Goal: Information Seeking & Learning: Learn about a topic

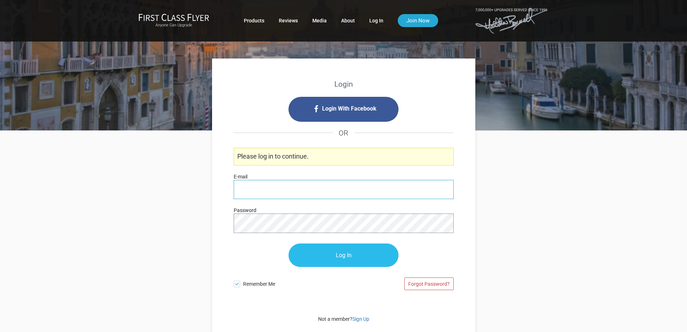
type input "[PERSON_NAME][EMAIL_ADDRESS][DOMAIN_NAME]"
click at [334, 256] on input "Log In" at bounding box center [344, 255] width 110 height 23
click at [340, 256] on input "Log In" at bounding box center [344, 255] width 110 height 23
type input "[PERSON_NAME][EMAIL_ADDRESS][DOMAIN_NAME]"
click at [338, 256] on input "Log In" at bounding box center [344, 255] width 110 height 23
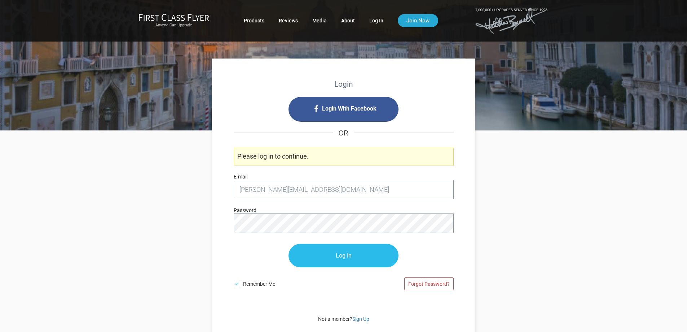
click at [345, 255] on input "Log In" at bounding box center [344, 255] width 110 height 23
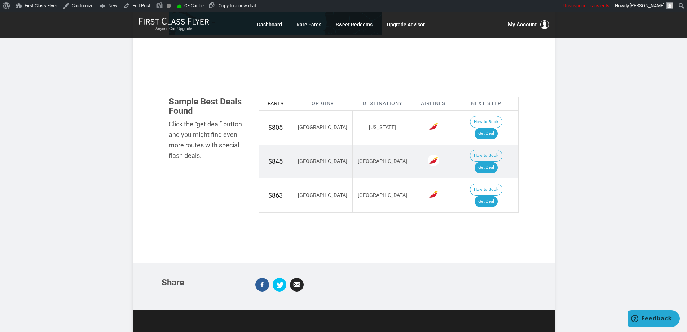
scroll to position [397, 0]
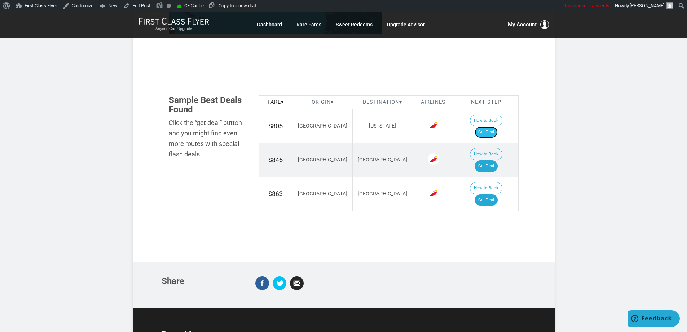
click at [495, 126] on link "Get Deal" at bounding box center [486, 132] width 23 height 12
click at [487, 160] on link "Get Deal" at bounding box center [486, 166] width 23 height 12
click at [498, 194] on link "Get Deal" at bounding box center [486, 200] width 23 height 12
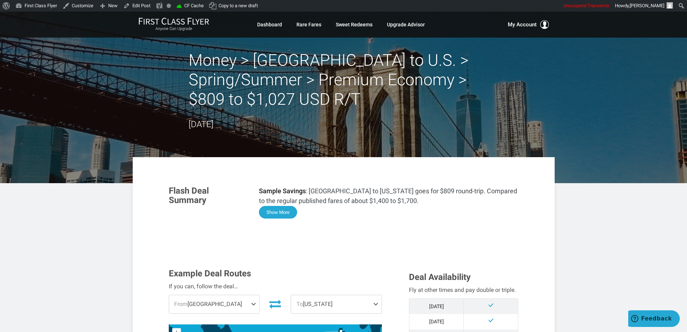
click at [280, 210] on button "Show More" at bounding box center [278, 212] width 38 height 13
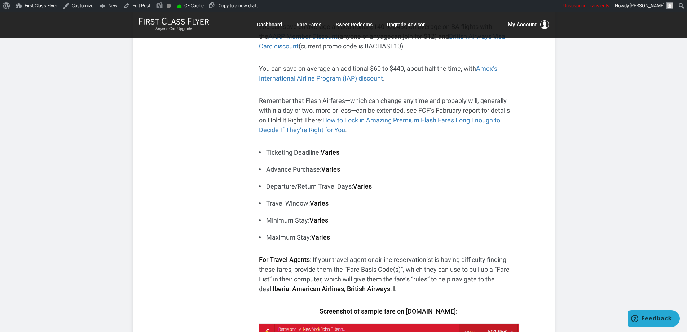
scroll to position [325, 0]
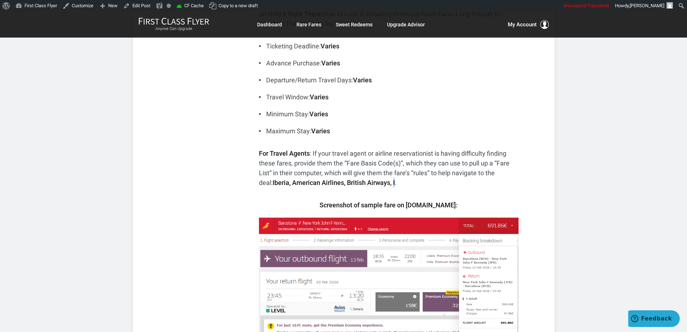
click at [379, 182] on strong "Iberia, American Airlines, British Airways, I" at bounding box center [334, 183] width 122 height 8
copy strong "I"
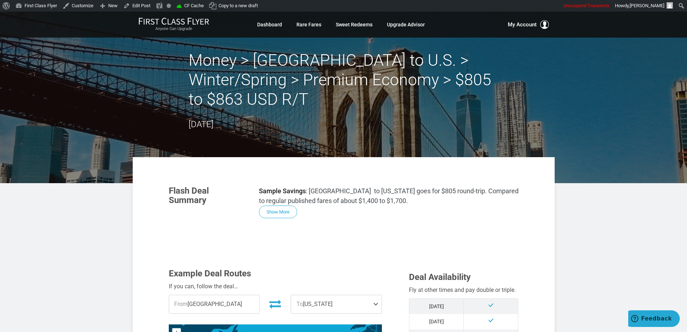
click at [234, 52] on h2 "Money > Barcelona to U.S. > Winter/Spring > Premium Economy > $805 to $863 USD …" at bounding box center [344, 80] width 310 height 58
click at [300, 57] on h2 "Money > Barcelona to U.S. > Winter/Spring > Premium Economy > $805 to $863 USD …" at bounding box center [344, 80] width 310 height 58
click at [368, 61] on h2 "Money > Barcelona to U.S. > Winter/Spring > Premium Economy > $805 to $863 USD …" at bounding box center [344, 80] width 310 height 58
drag, startPoint x: 272, startPoint y: 96, endPoint x: 309, endPoint y: 108, distance: 38.6
click at [273, 96] on h2 "Money > Barcelona to U.S. > Winter/Spring > Premium Economy > $805 to $863 USD …" at bounding box center [344, 80] width 310 height 58
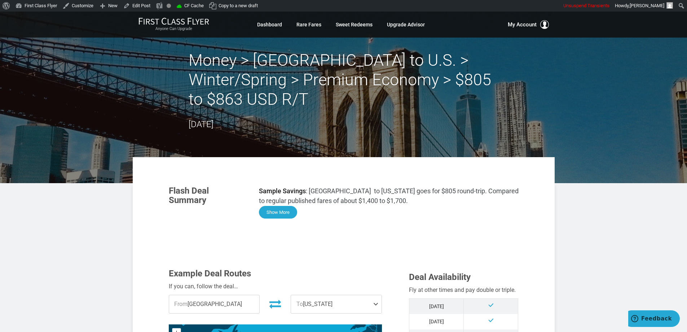
click at [280, 211] on button "Show More" at bounding box center [278, 212] width 38 height 13
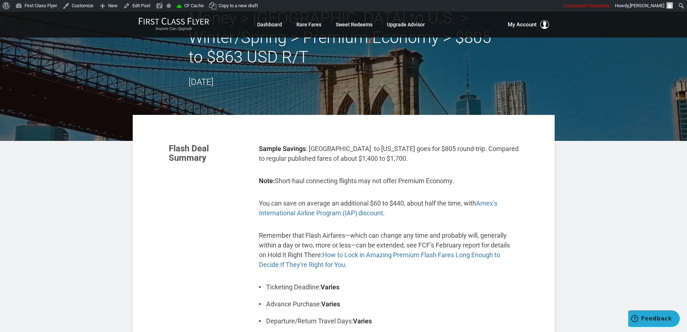
scroll to position [108, 0]
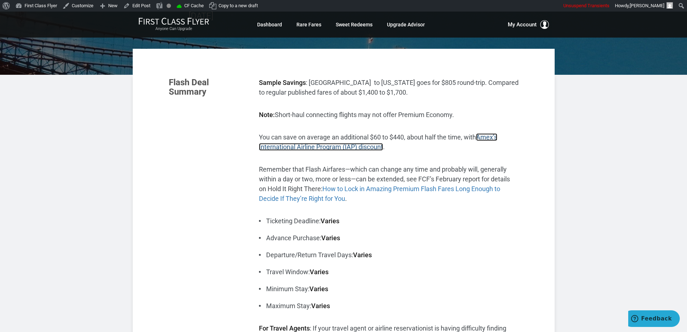
click at [488, 133] on span "Amex’s International Airline Program (IAP) discount" at bounding box center [378, 141] width 238 height 17
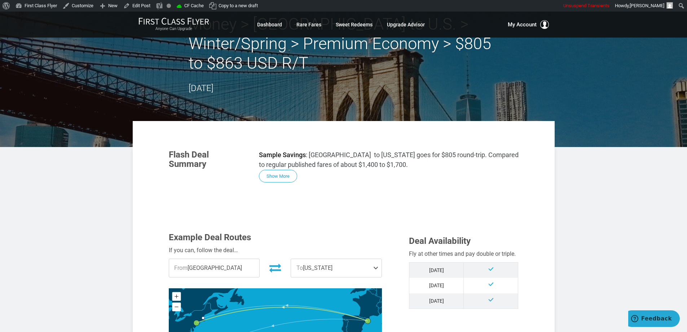
click at [278, 175] on button "Show More" at bounding box center [278, 176] width 38 height 13
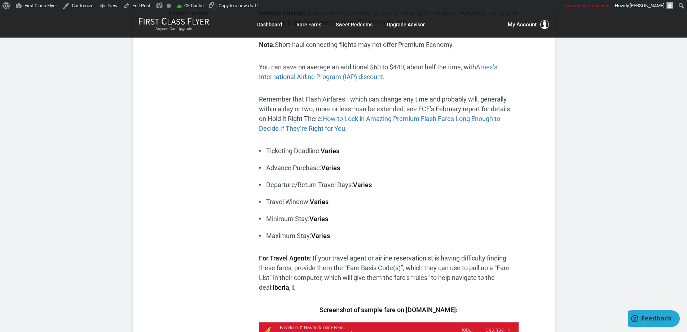
scroll to position [180, 0]
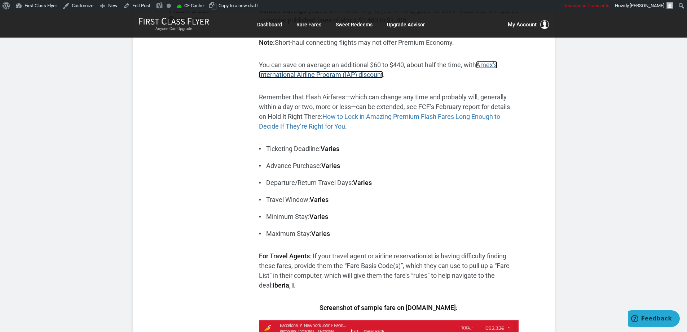
click at [485, 63] on span "Amex’s International Airline Program (IAP) discount" at bounding box center [378, 69] width 238 height 17
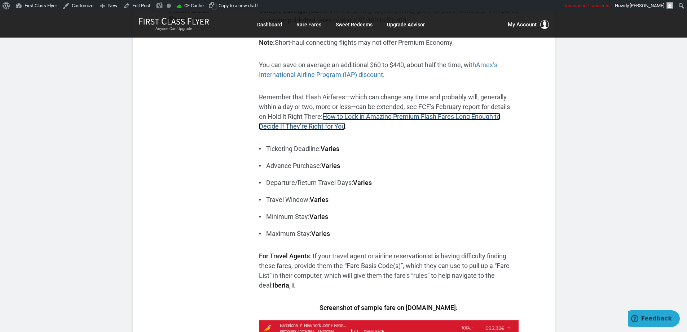
click at [440, 115] on link "How to Lock in Amazing Premium Flash Fares Long Enough to Decide If They’re Rig…" at bounding box center [379, 121] width 241 height 17
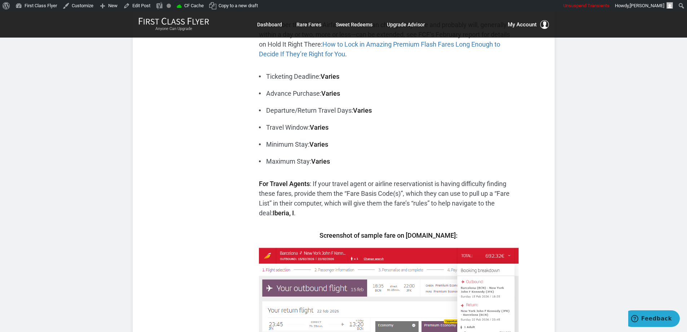
click at [450, 133] on ul "Ticketing Deadline: Varies Advance Purchase: Varies Departure/Return Travel Day…" at bounding box center [389, 118] width 260 height 95
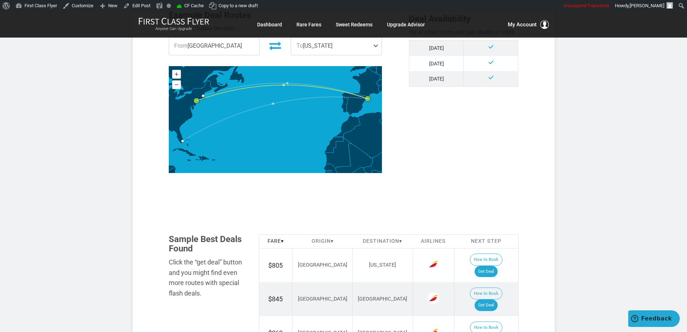
scroll to position [794, 0]
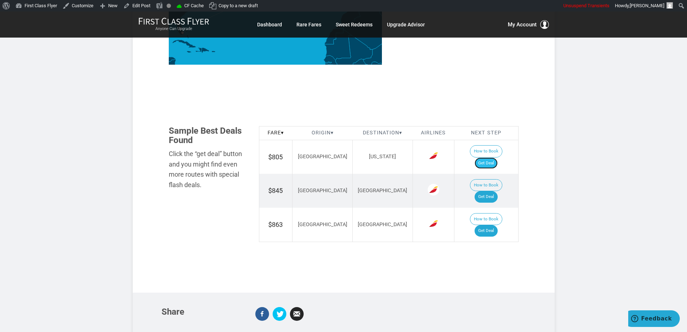
click at [490, 157] on link "Get Deal" at bounding box center [486, 163] width 23 height 12
click at [488, 191] on link "Get Deal" at bounding box center [486, 197] width 23 height 12
click at [493, 225] on link "Get Deal" at bounding box center [486, 231] width 23 height 12
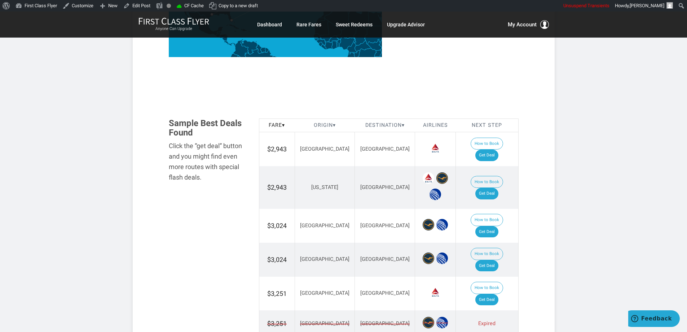
scroll to position [361, 0]
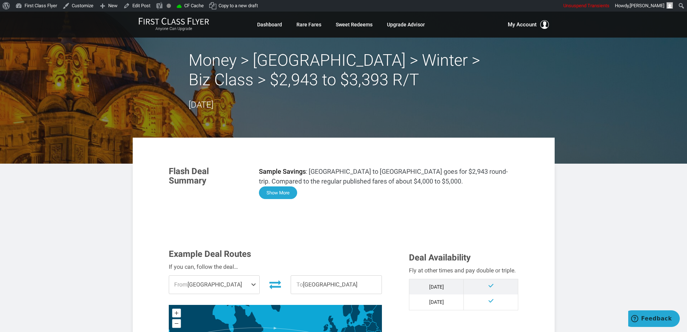
click at [280, 193] on button "Show More" at bounding box center [278, 192] width 38 height 13
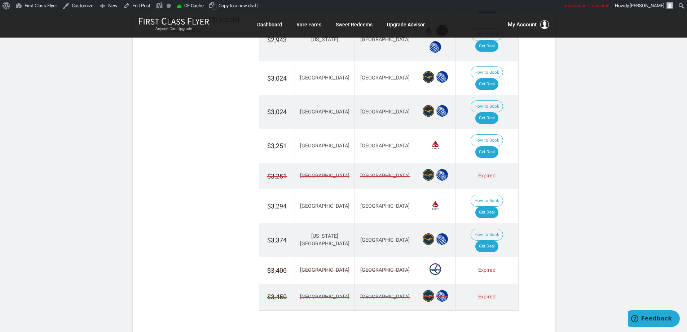
scroll to position [913, 0]
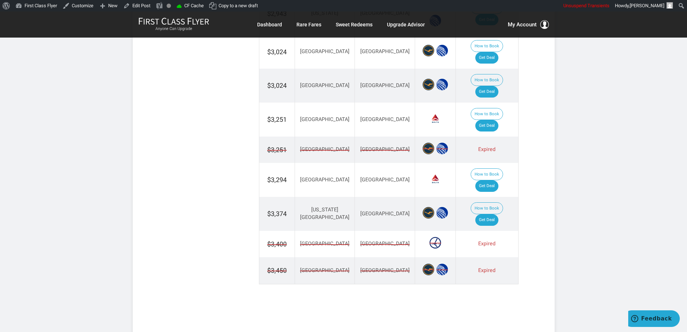
click at [323, 146] on span "[GEOGRAPHIC_DATA]" at bounding box center [324, 150] width 49 height 8
drag, startPoint x: 325, startPoint y: 201, endPoint x: 321, endPoint y: 215, distance: 14.7
click at [325, 231] on td "[GEOGRAPHIC_DATA]" at bounding box center [325, 244] width 60 height 26
drag, startPoint x: 320, startPoint y: 216, endPoint x: 334, endPoint y: 201, distance: 20.2
click at [321, 257] on td "San Francisco" at bounding box center [325, 270] width 60 height 27
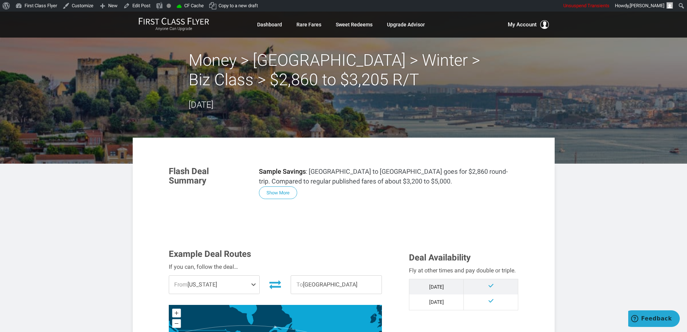
drag, startPoint x: 279, startPoint y: 194, endPoint x: 317, endPoint y: 187, distance: 38.9
click at [281, 193] on button "Show More" at bounding box center [278, 192] width 38 height 13
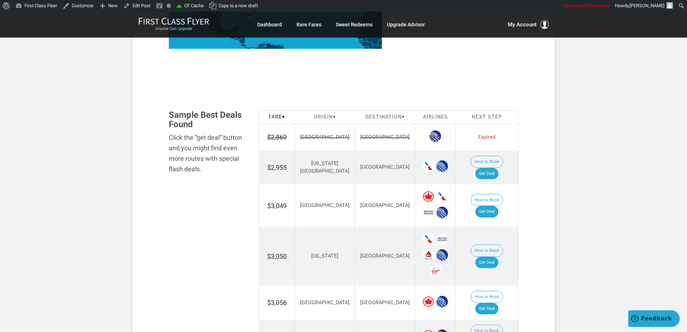
scroll to position [902, 0]
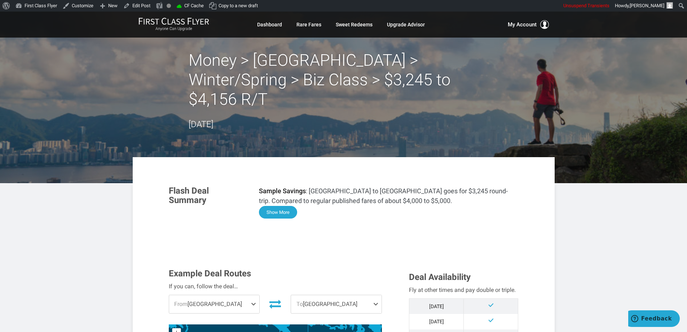
click at [283, 206] on button "Show More" at bounding box center [278, 212] width 38 height 13
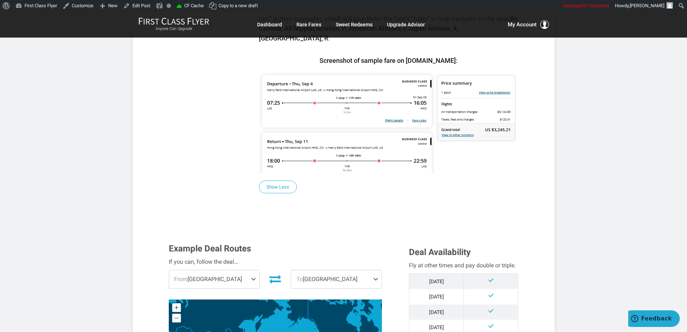
click at [533, 163] on section "Flash Deal Summary Sample Savings : Las Vegas to Hong Kong goes for $3,245 roun…" at bounding box center [344, 240] width 422 height 1105
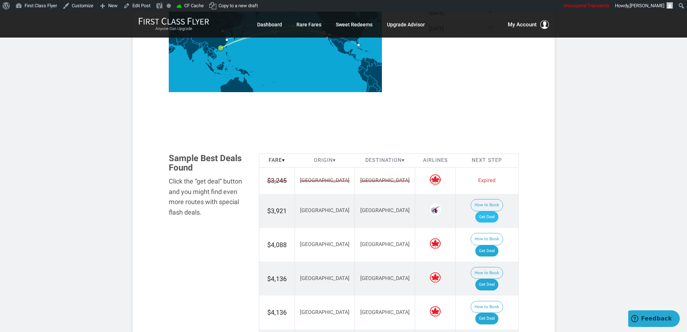
scroll to position [818, 0]
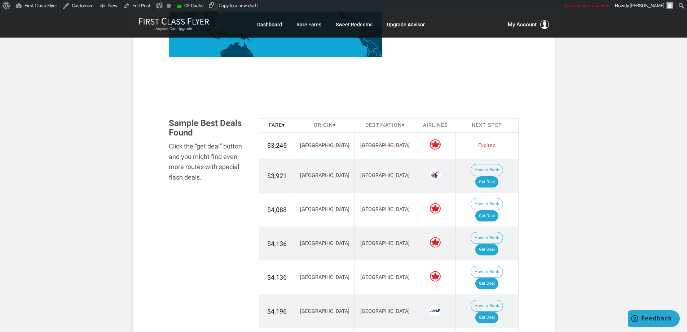
click at [374, 132] on td "Hong Kong" at bounding box center [385, 145] width 60 height 27
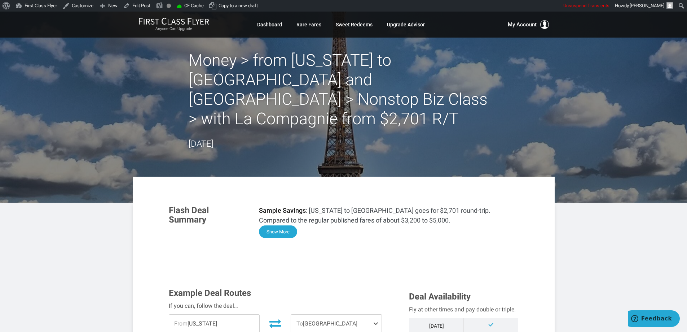
click at [281, 225] on button "Show More" at bounding box center [278, 231] width 38 height 13
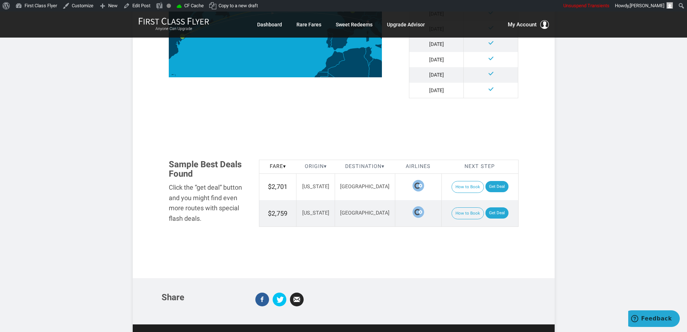
scroll to position [848, 0]
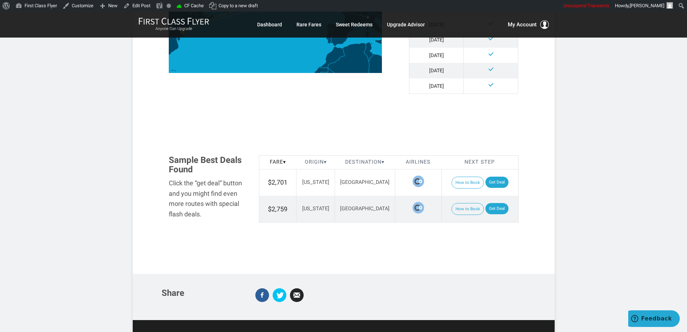
click at [480, 169] on td "How to Book Get Deal" at bounding box center [480, 182] width 77 height 27
click at [492, 176] on link "Get Deal" at bounding box center [497, 182] width 23 height 12
click at [491, 203] on link "Get Deal" at bounding box center [497, 209] width 23 height 12
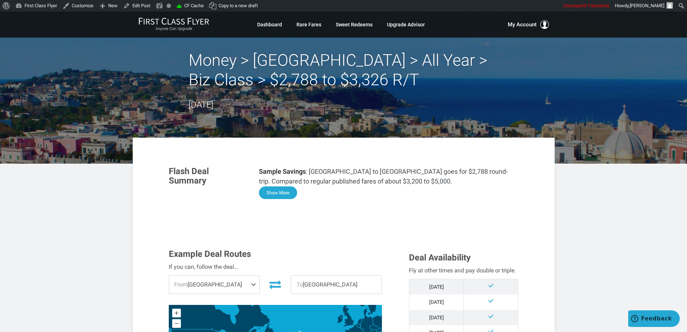
click at [282, 194] on button "Show More" at bounding box center [278, 192] width 38 height 13
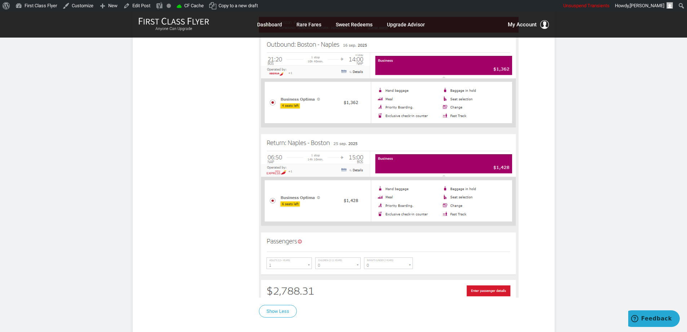
click at [544, 213] on section "Flash Deal Summary Sample Savings : Boston to Naples goes for $2,788 round-trip…" at bounding box center [344, 336] width 422 height 1481
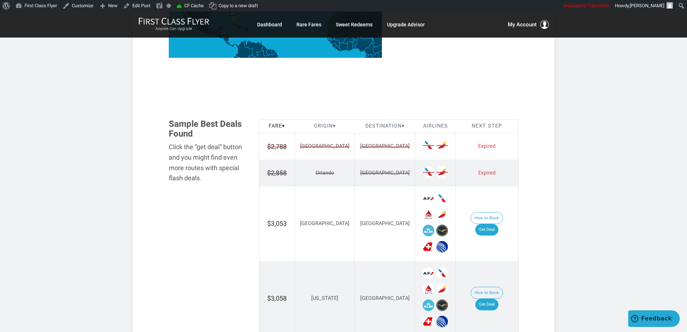
scroll to position [1072, 0]
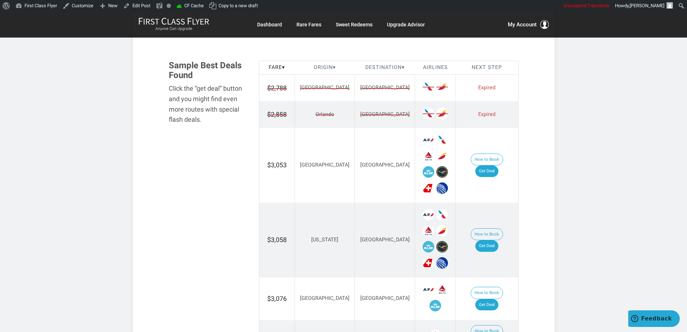
click at [415, 96] on td at bounding box center [435, 87] width 41 height 27
click at [378, 115] on td "Naples" at bounding box center [385, 114] width 60 height 26
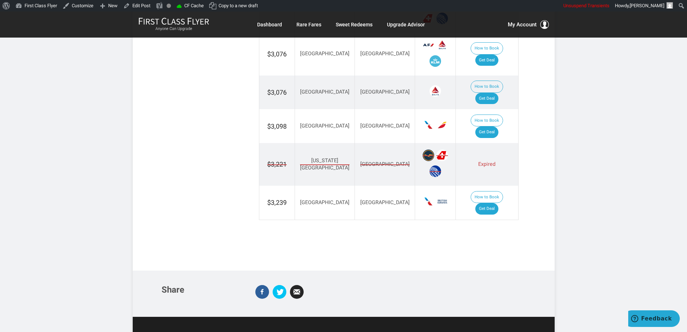
scroll to position [1324, 0]
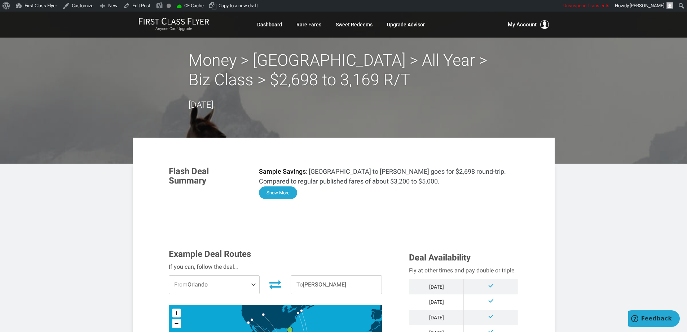
click at [281, 192] on button "Show More" at bounding box center [278, 192] width 38 height 13
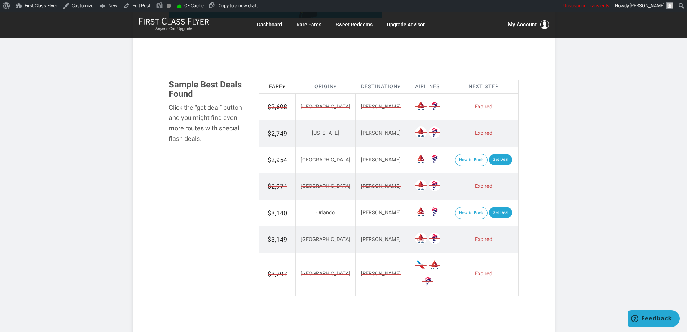
scroll to position [871, 0]
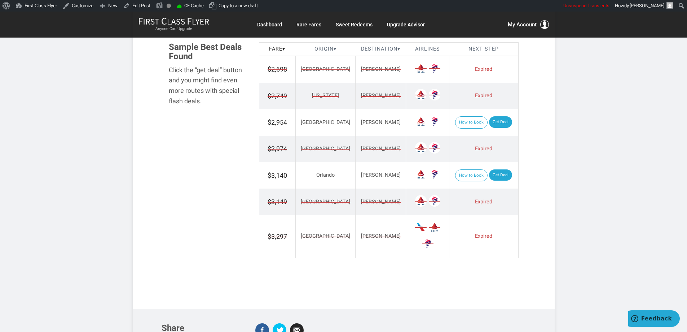
click at [356, 67] on td "Santiago" at bounding box center [381, 69] width 51 height 27
drag, startPoint x: 350, startPoint y: 92, endPoint x: 352, endPoint y: 135, distance: 43.0
click at [361, 92] on span "Santiago" at bounding box center [381, 96] width 40 height 8
drag, startPoint x: 352, startPoint y: 135, endPoint x: 355, endPoint y: 164, distance: 29.0
click at [356, 137] on td "Santiago" at bounding box center [381, 149] width 51 height 26
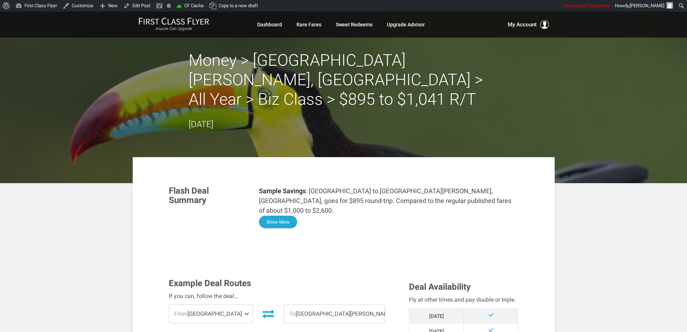
click at [277, 215] on button "Show More" at bounding box center [278, 221] width 38 height 13
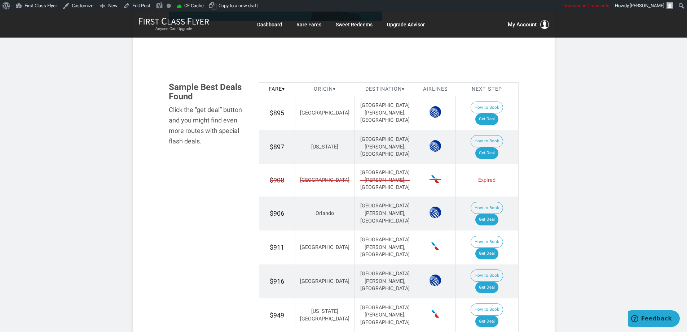
scroll to position [830, 0]
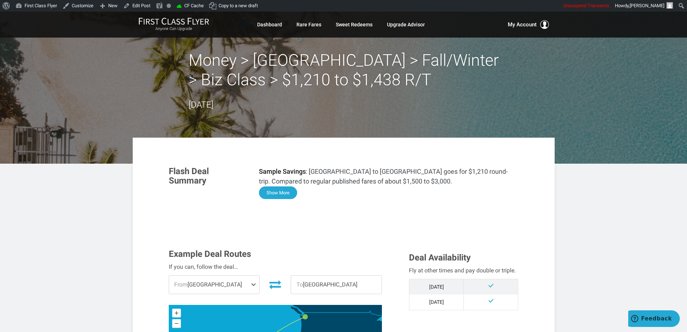
click at [278, 193] on button "Show More" at bounding box center [278, 192] width 38 height 13
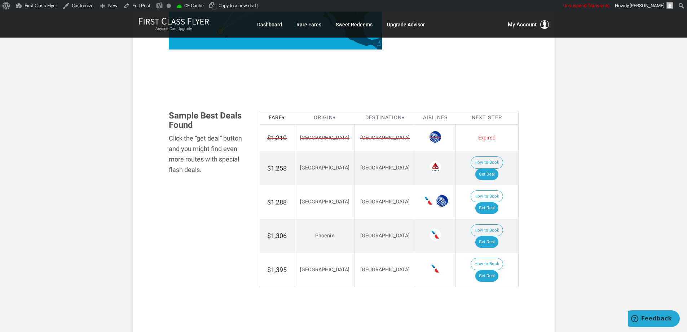
scroll to position [758, 0]
